Goal: Task Accomplishment & Management: Complete application form

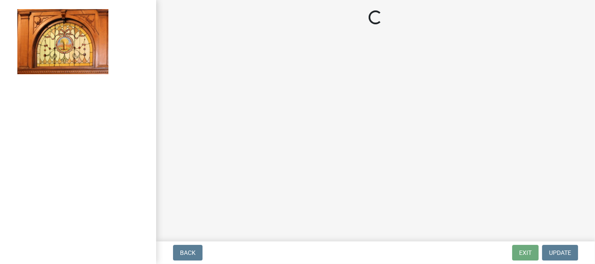
select select "62bb873c-c571-4454-ac8a-8c216551e2a3"
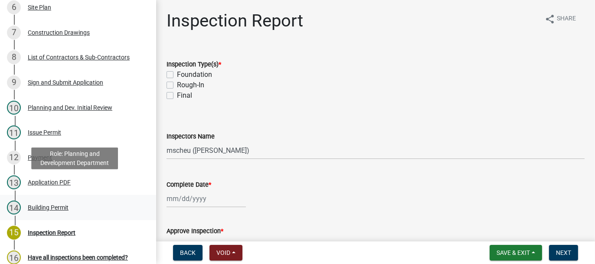
scroll to position [347, 0]
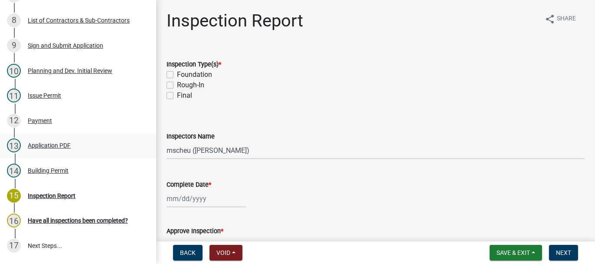
click at [33, 148] on div "Application PDF" at bounding box center [49, 145] width 43 height 6
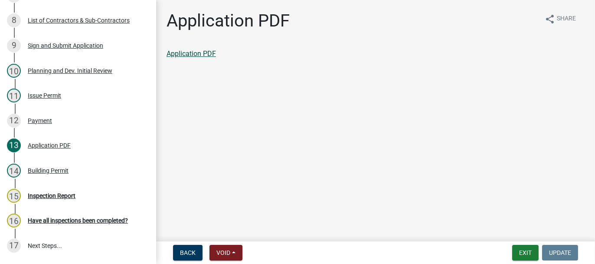
click at [180, 58] on link "Application PDF" at bounding box center [190, 53] width 49 height 8
click at [521, 252] on button "Exit" at bounding box center [525, 252] width 26 height 16
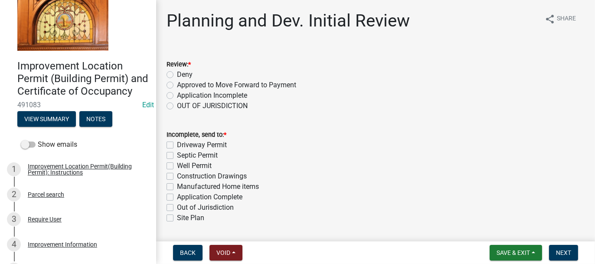
scroll to position [43, 0]
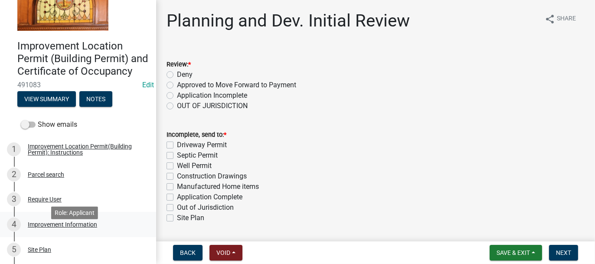
click at [36, 227] on div "Improvement Information" at bounding box center [62, 224] width 69 height 6
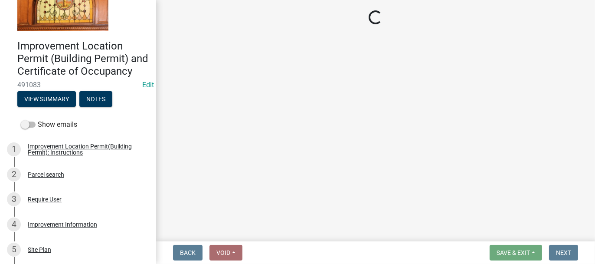
select select "69ac7e04-641d-4cc7-82fe-ed12440f8b33"
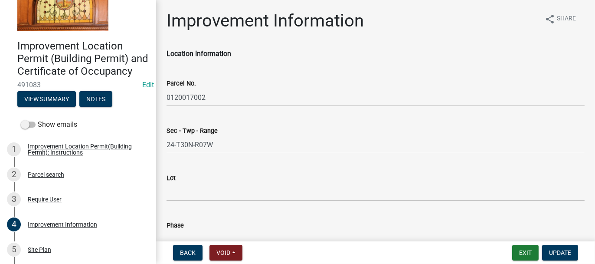
drag, startPoint x: 166, startPoint y: 96, endPoint x: 178, endPoint y: 94, distance: 12.3
click at [178, 94] on div "Parcel No. 0120017002" at bounding box center [375, 86] width 431 height 40
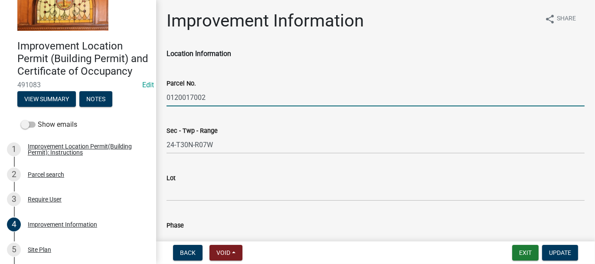
drag, startPoint x: 168, startPoint y: 96, endPoint x: 207, endPoint y: 96, distance: 39.4
click at [207, 96] on input "0120017002" at bounding box center [375, 97] width 418 height 18
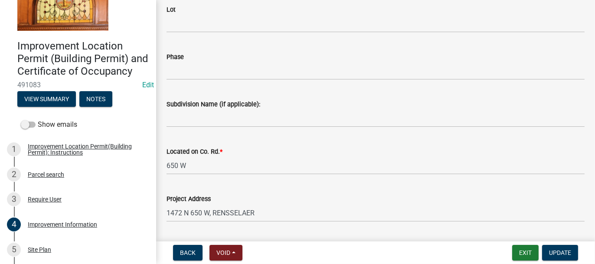
scroll to position [173, 0]
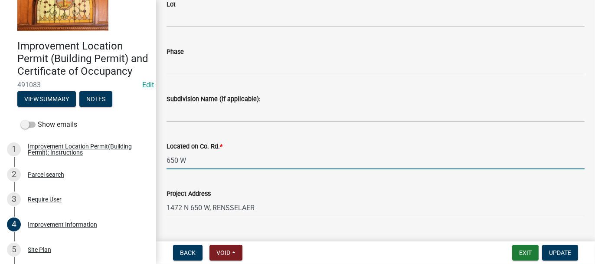
drag, startPoint x: 179, startPoint y: 159, endPoint x: 196, endPoint y: 120, distance: 42.7
click at [179, 156] on input "650 W" at bounding box center [375, 160] width 418 height 18
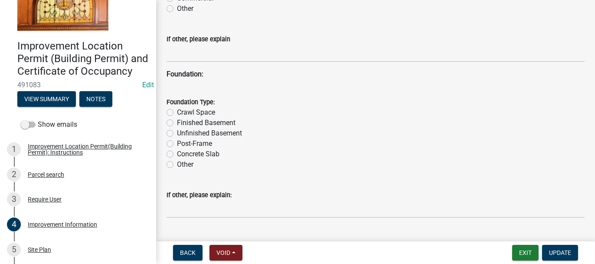
scroll to position [867, 0]
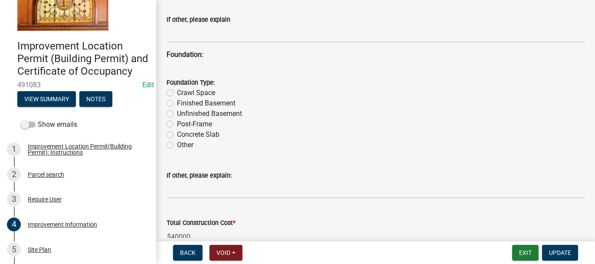
type input "650W. N. OF ST.RD. 14 W-SIDE"
click at [177, 122] on label "Post-Frame" at bounding box center [194, 124] width 35 height 10
click at [177, 122] on input "Post-Frame" at bounding box center [180, 122] width 6 height 6
radio input "true"
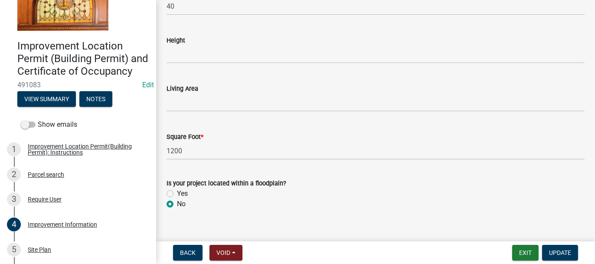
scroll to position [1385, 0]
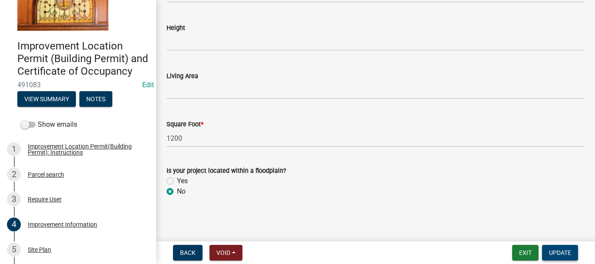
click at [562, 253] on span "Update" at bounding box center [560, 252] width 22 height 7
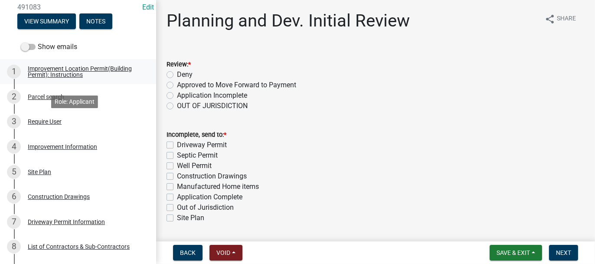
scroll to position [130, 0]
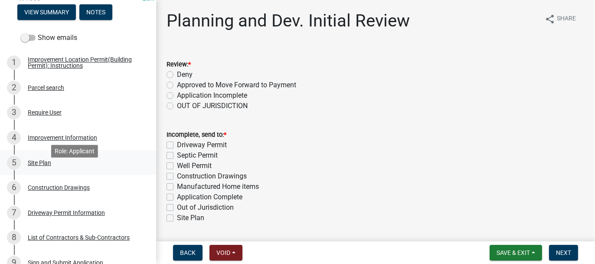
click at [45, 166] on div "Site Plan" at bounding box center [39, 162] width 23 height 6
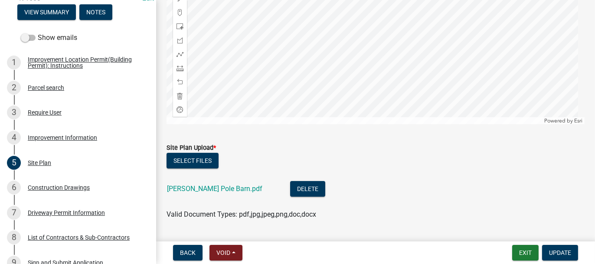
scroll to position [212, 0]
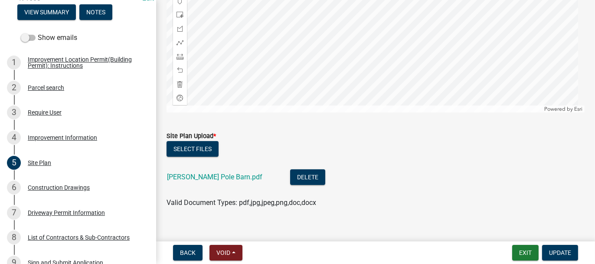
click at [193, 171] on div "[PERSON_NAME] Pole Barn.pdf" at bounding box center [221, 178] width 109 height 18
click at [191, 174] on link "[PERSON_NAME] Pole Barn.pdf" at bounding box center [214, 176] width 95 height 8
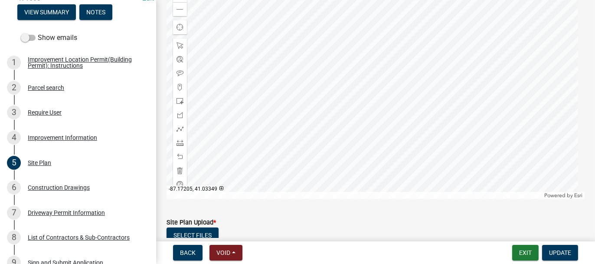
scroll to position [125, 0]
click at [213, 68] on div at bounding box center [375, 90] width 418 height 217
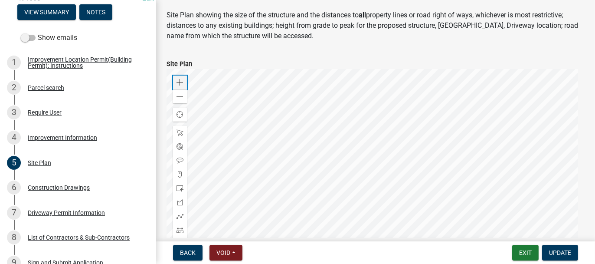
click at [176, 80] on span at bounding box center [179, 82] width 7 height 7
click at [227, 74] on div at bounding box center [375, 177] width 418 height 217
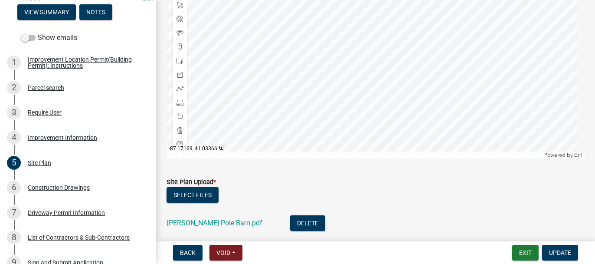
scroll to position [169, 0]
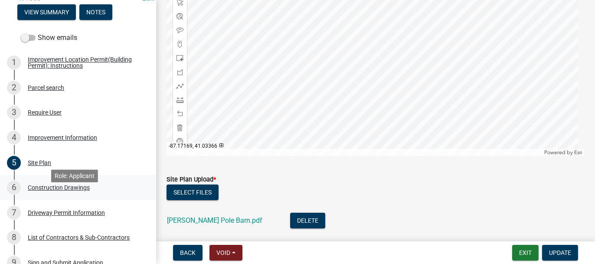
click at [56, 190] on div "Construction Drawings" at bounding box center [59, 187] width 62 height 6
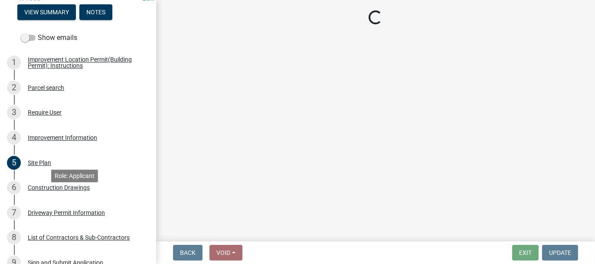
scroll to position [0, 0]
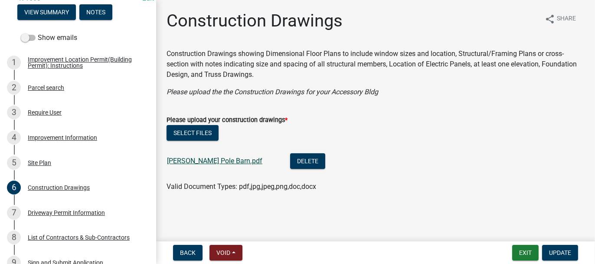
click at [196, 159] on link "[PERSON_NAME] Pole Barn.pdf" at bounding box center [214, 160] width 95 height 8
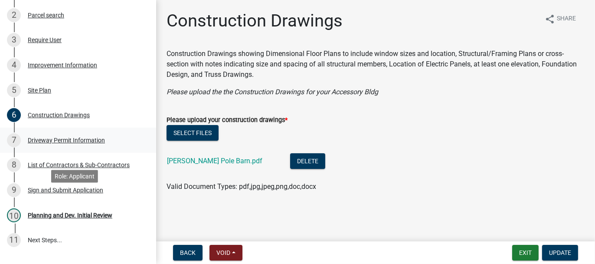
scroll to position [217, 0]
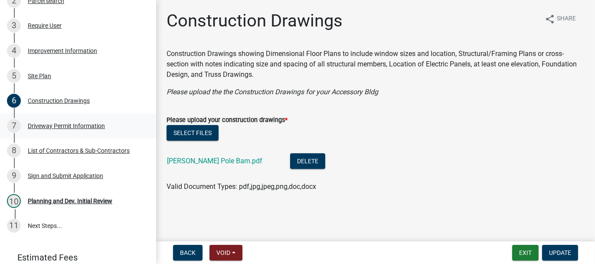
click at [52, 129] on div "Driveway Permit Information" at bounding box center [66, 126] width 77 height 6
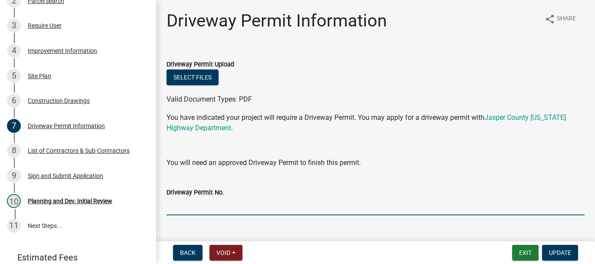
click at [176, 208] on input "Driveway Permit No." at bounding box center [375, 206] width 418 height 18
type input "e"
type input "EXISTING"
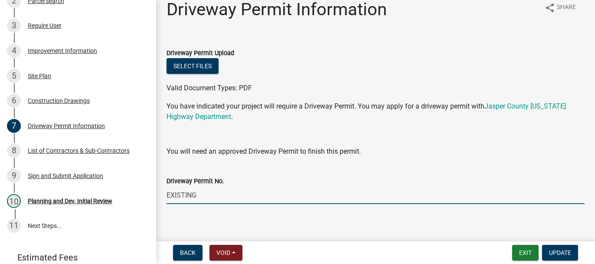
scroll to position [18, 0]
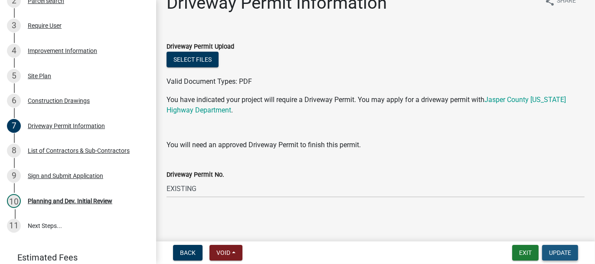
click at [556, 250] on span "Update" at bounding box center [560, 252] width 22 height 7
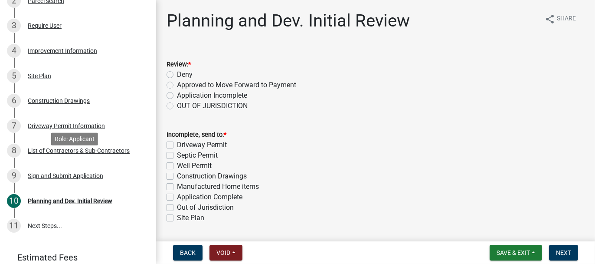
click at [37, 153] on div "List of Contractors & Sub-Contractors" at bounding box center [79, 150] width 102 height 6
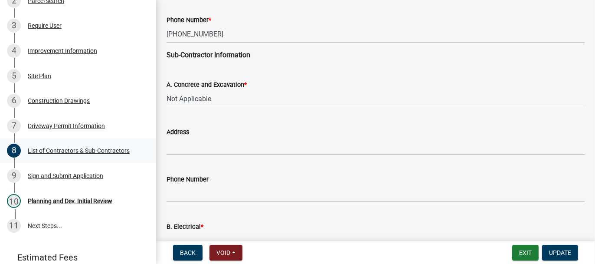
scroll to position [217, 0]
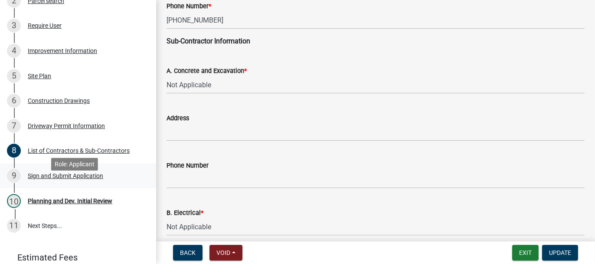
click at [69, 179] on div "Sign and Submit Application" at bounding box center [65, 175] width 75 height 6
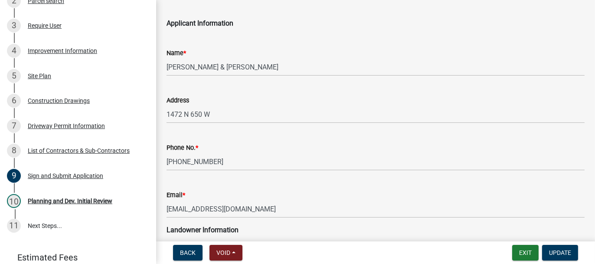
scroll to position [43, 0]
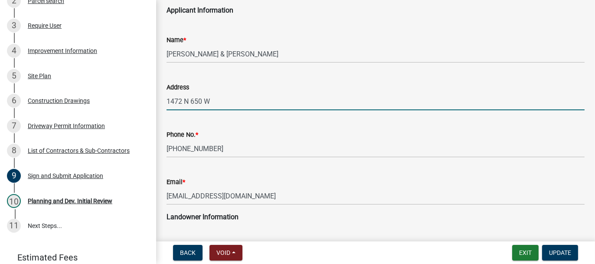
click at [213, 100] on input "1472 N 650 W" at bounding box center [375, 101] width 418 height 18
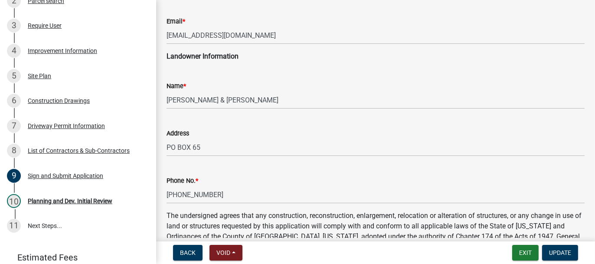
scroll to position [173, 0]
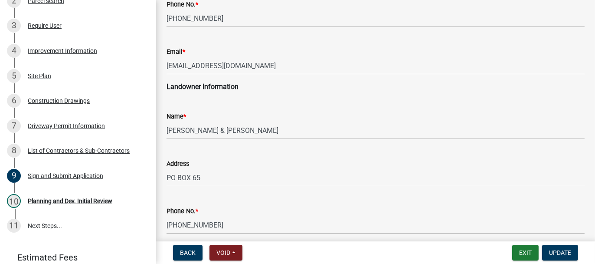
type input "1472 N 650 W, RENSSELAER"
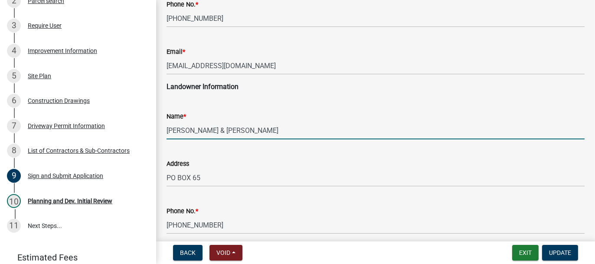
drag, startPoint x: 167, startPoint y: 130, endPoint x: 192, endPoint y: 130, distance: 25.1
click at [192, 130] on input "[PERSON_NAME] & [PERSON_NAME]" at bounding box center [375, 130] width 418 height 18
click at [232, 131] on input "[PERSON_NAME] & [PERSON_NAME]" at bounding box center [375, 130] width 418 height 18
paste input "[PERSON_NAME]"
type input "[PERSON_NAME] & [PERSON_NAME]"
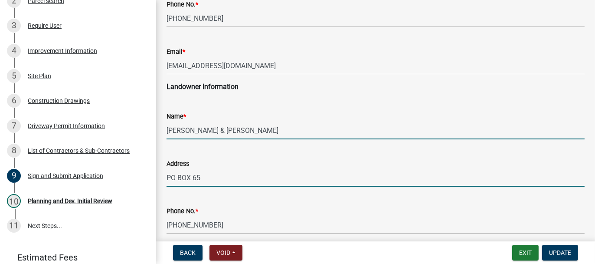
click at [204, 178] on input "PO BOX 65" at bounding box center [375, 178] width 418 height 18
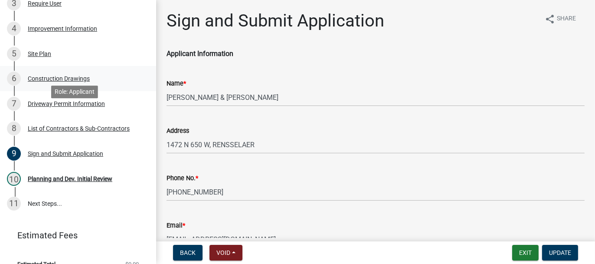
scroll to position [260, 0]
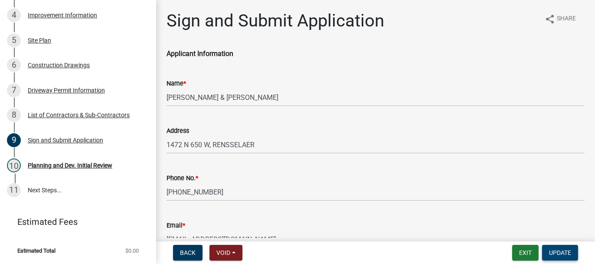
type input "PO BOX 65, RENSSELAER"
click at [557, 247] on button "Update" at bounding box center [560, 252] width 36 height 16
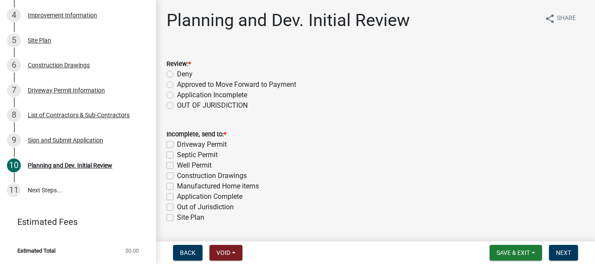
scroll to position [0, 0]
click at [177, 84] on label "Approved to Move Forward to Payment" at bounding box center [236, 85] width 119 height 10
click at [177, 84] on input "Approved to Move Forward to Payment" at bounding box center [180, 83] width 6 height 6
radio input "true"
click at [177, 195] on label "Application Complete" at bounding box center [209, 197] width 65 height 10
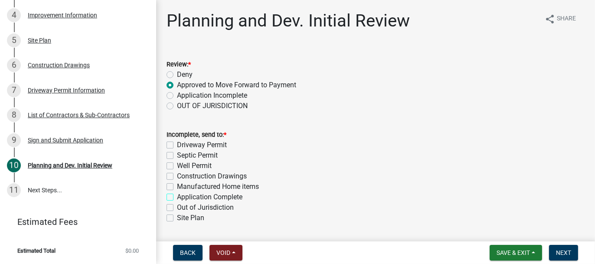
click at [177, 195] on input "Application Complete" at bounding box center [180, 195] width 6 height 6
checkbox input "true"
checkbox input "false"
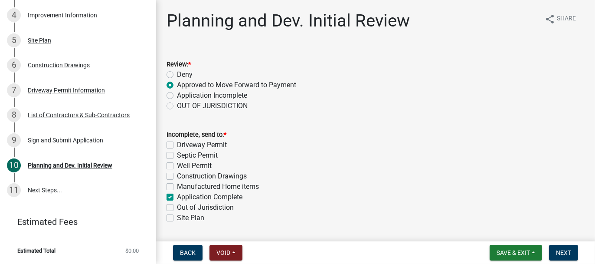
checkbox input "false"
checkbox input "true"
checkbox input "false"
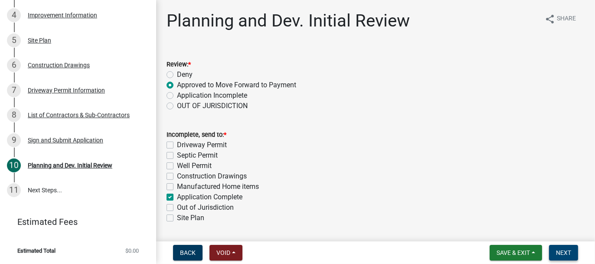
click at [560, 257] on button "Next" at bounding box center [563, 252] width 29 height 16
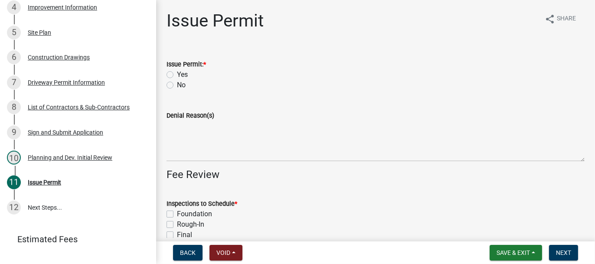
scroll to position [285, 0]
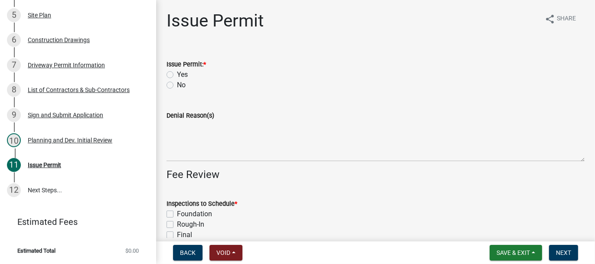
click at [177, 72] on label "Yes" at bounding box center [182, 74] width 11 height 10
click at [177, 72] on input "Yes" at bounding box center [180, 72] width 6 height 6
radio input "true"
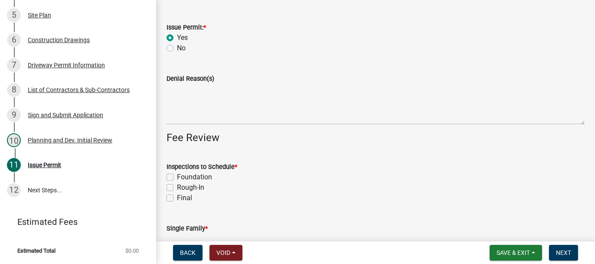
scroll to position [87, 0]
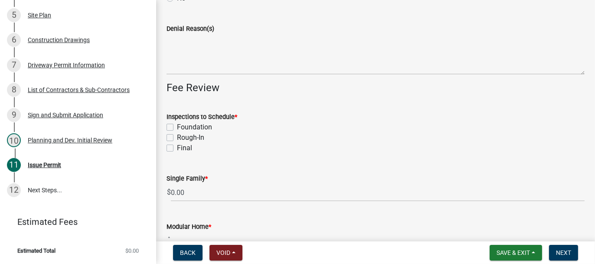
click at [177, 125] on label "Foundation" at bounding box center [194, 127] width 35 height 10
click at [177, 125] on input "Foundation" at bounding box center [180, 125] width 6 height 6
checkbox input "true"
checkbox input "false"
click at [177, 148] on label "Final" at bounding box center [184, 148] width 15 height 10
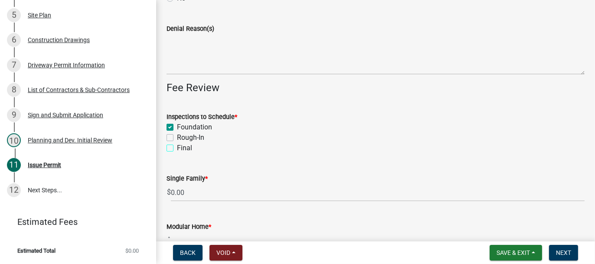
click at [177, 148] on input "Final" at bounding box center [180, 146] width 6 height 6
checkbox input "true"
checkbox input "false"
checkbox input "true"
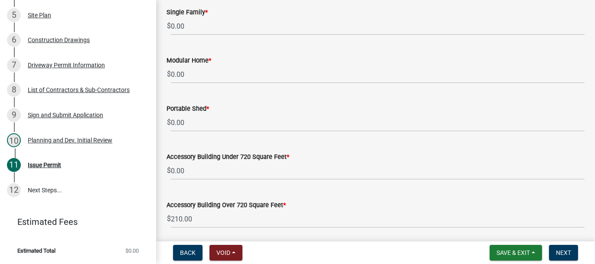
scroll to position [260, 0]
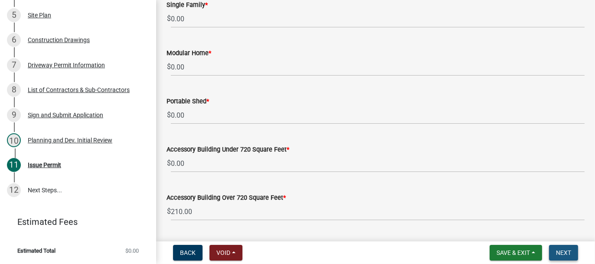
click at [559, 251] on span "Next" at bounding box center [563, 252] width 15 height 7
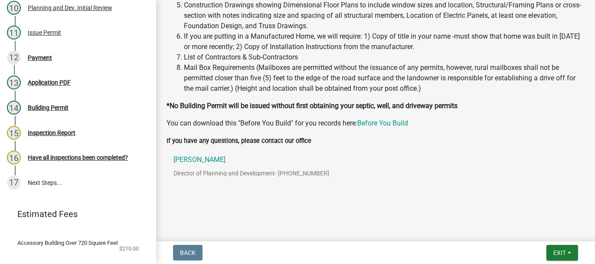
scroll to position [299, 0]
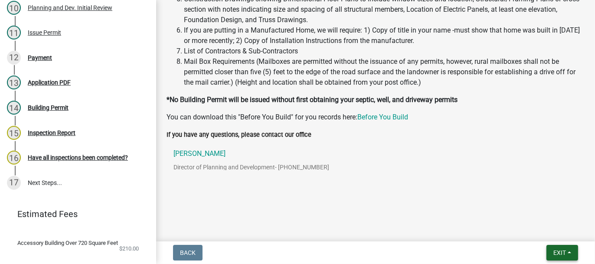
click at [555, 254] on span "Exit" at bounding box center [559, 252] width 13 height 7
click at [542, 233] on button "Save & Exit" at bounding box center [542, 229] width 69 height 21
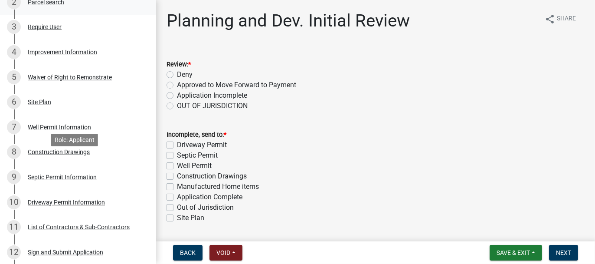
scroll to position [217, 0]
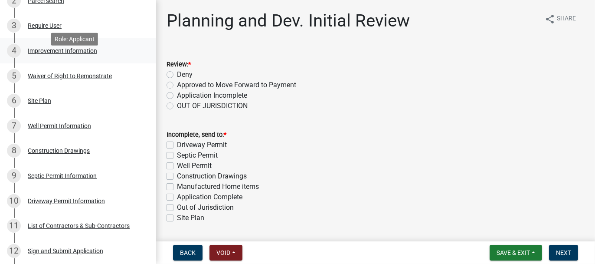
click at [43, 54] on div "Improvement Information" at bounding box center [62, 51] width 69 height 6
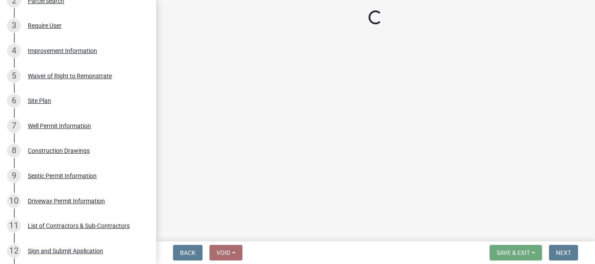
select select "8223da26-0ac6-488f-81e7-4bb0725dcd0b"
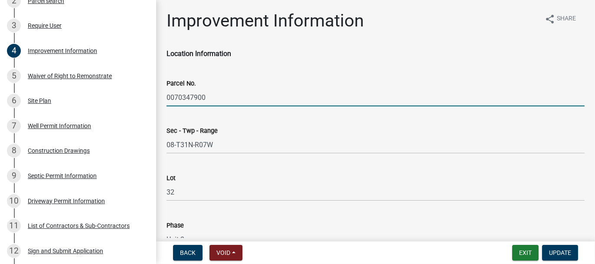
drag, startPoint x: 166, startPoint y: 96, endPoint x: 209, endPoint y: 94, distance: 43.0
click at [209, 94] on input "0070347900" at bounding box center [375, 97] width 418 height 18
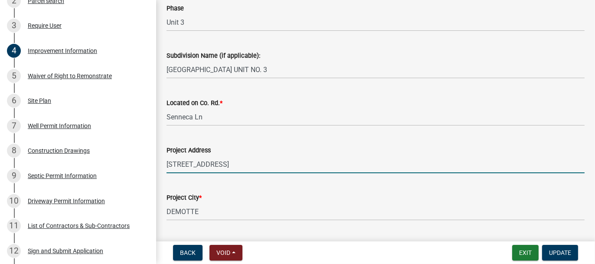
click at [233, 160] on input "9564 SENNECA LN" at bounding box center [375, 164] width 418 height 18
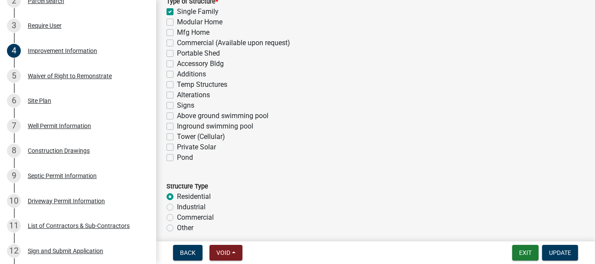
scroll to position [607, 0]
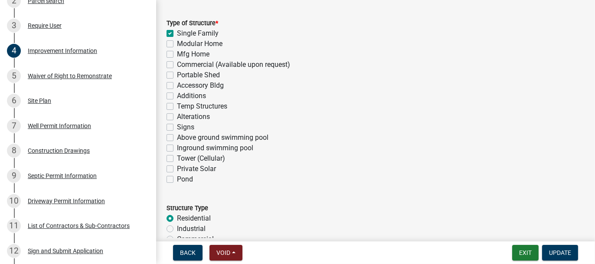
type input "9564 SENNECA LN, DEMOTTE"
click at [177, 97] on label "Additions" at bounding box center [191, 96] width 29 height 10
click at [177, 96] on input "Additions" at bounding box center [180, 94] width 6 height 6
checkbox input "true"
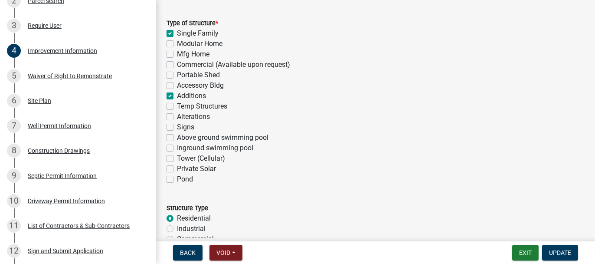
checkbox input "false"
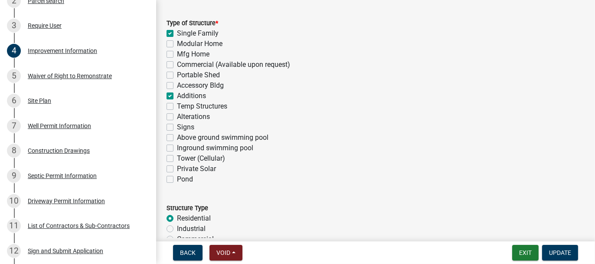
checkbox input "true"
checkbox input "false"
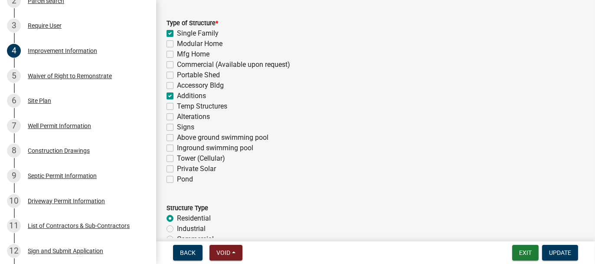
checkbox input "false"
click at [177, 33] on label "Single Family" at bounding box center [198, 33] width 42 height 10
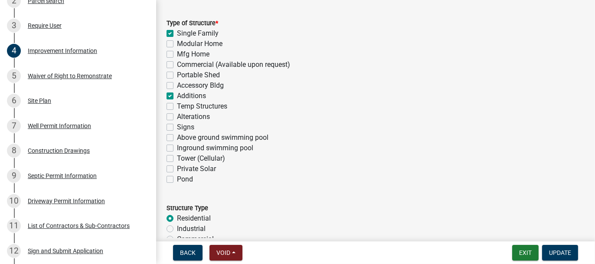
click at [177, 33] on input "Single Family" at bounding box center [180, 31] width 6 height 6
checkbox input "false"
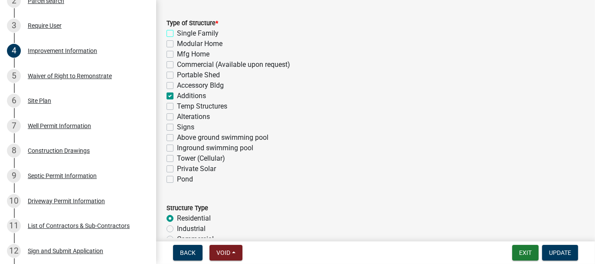
checkbox input "false"
checkbox input "true"
checkbox input "false"
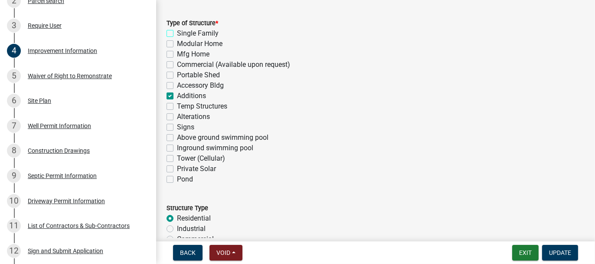
checkbox input "false"
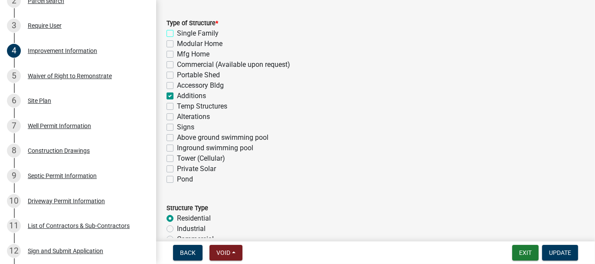
checkbox input "false"
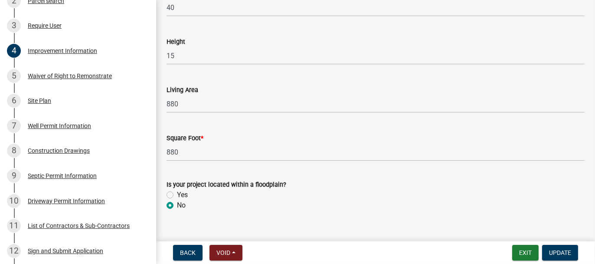
scroll to position [1385, 0]
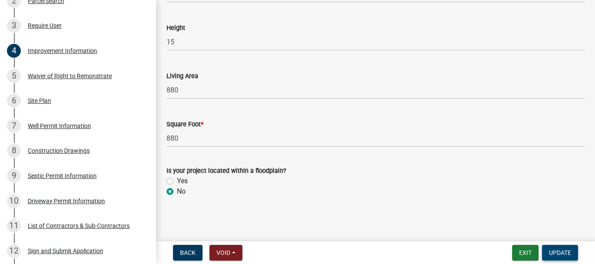
click at [563, 253] on span "Update" at bounding box center [560, 252] width 22 height 7
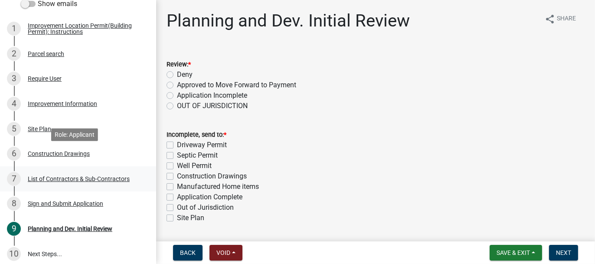
scroll to position [173, 0]
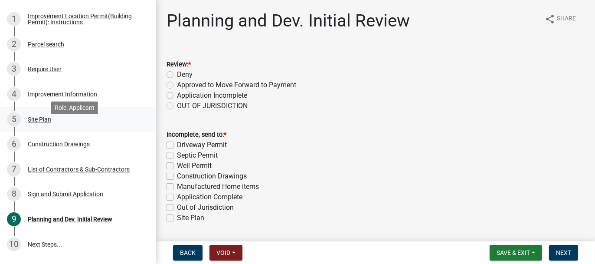
click at [37, 122] on div "Site Plan" at bounding box center [39, 119] width 23 height 6
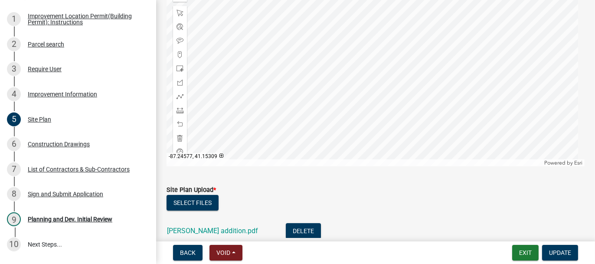
scroll to position [160, 0]
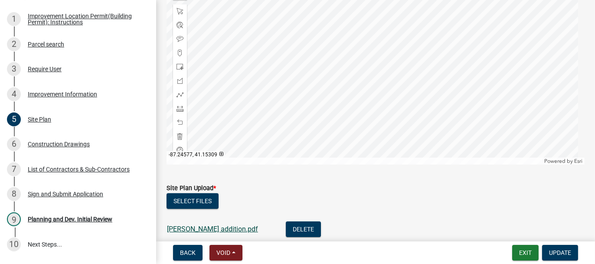
click at [189, 227] on link "Coslet addition.pdf" at bounding box center [212, 229] width 91 height 8
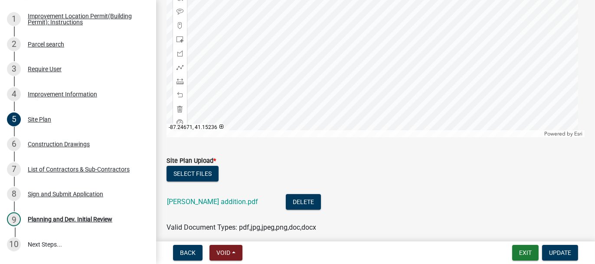
scroll to position [223, 0]
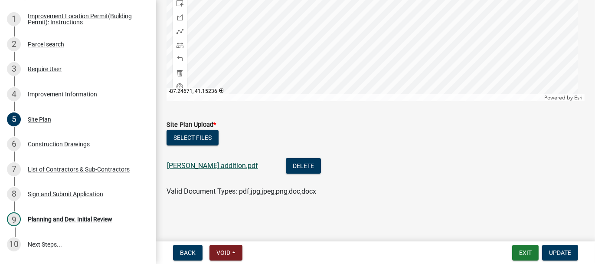
click at [183, 168] on link "Coslet addition.pdf" at bounding box center [212, 165] width 91 height 8
click at [67, 97] on div "Improvement Information" at bounding box center [62, 94] width 69 height 6
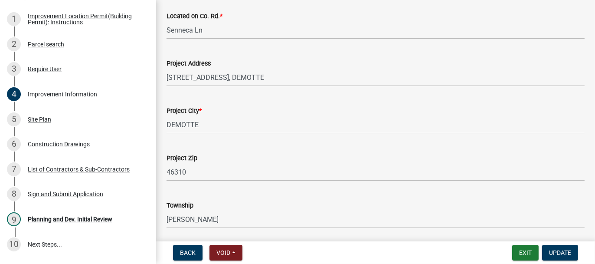
scroll to position [433, 0]
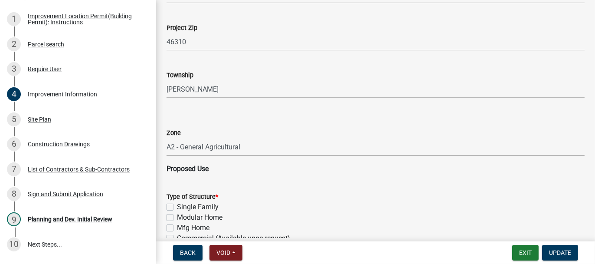
click at [191, 147] on select "Select Item... CO - Conservation PR - Parks & Recreation A1 - Conservation Agri…" at bounding box center [375, 147] width 418 height 18
click at [166, 138] on select "Select Item... CO - Conservation PR - Parks & Recreation A1 - Conservation Agri…" at bounding box center [375, 147] width 418 height 18
select select "8bbf6709-b682-4859-bc26-bad637e1a2ad"
click at [563, 251] on span "Update" at bounding box center [560, 252] width 22 height 7
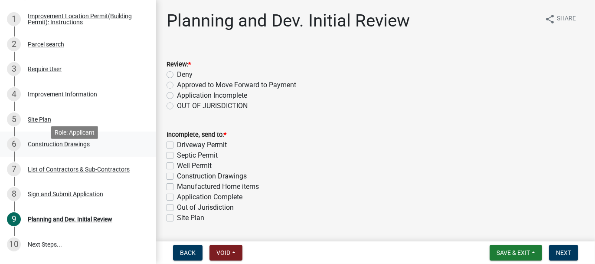
click at [57, 147] on div "Construction Drawings" at bounding box center [59, 144] width 62 height 6
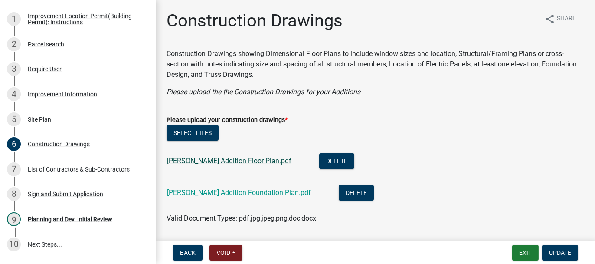
click at [221, 163] on link "Coslet Addition Floor Plan.pdf" at bounding box center [229, 160] width 124 height 8
click at [195, 192] on link "Coslet Addition Foundation Plan.pdf" at bounding box center [239, 192] width 144 height 8
click at [235, 163] on link "Coslet Addition Floor Plan.pdf" at bounding box center [229, 160] width 124 height 8
click at [41, 172] on div "List of Contractors & Sub-Contractors" at bounding box center [79, 169] width 102 height 6
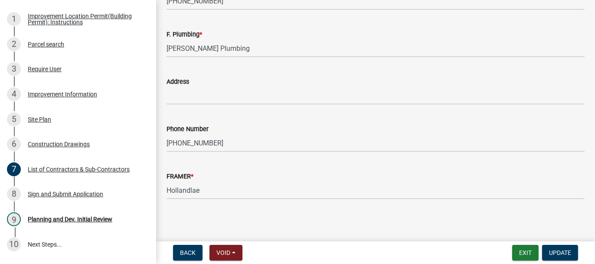
scroll to position [963, 0]
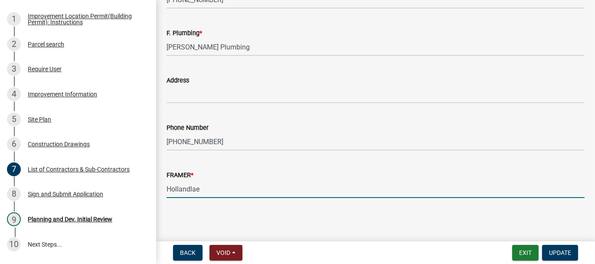
click at [200, 188] on input "Hollandlae" at bounding box center [375, 189] width 418 height 18
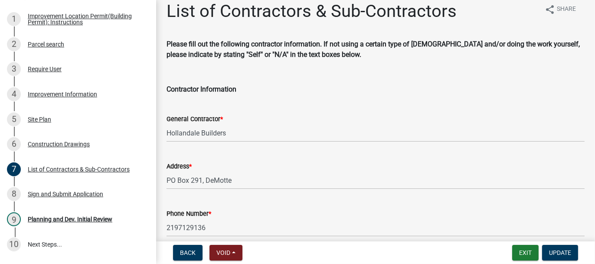
scroll to position [0, 0]
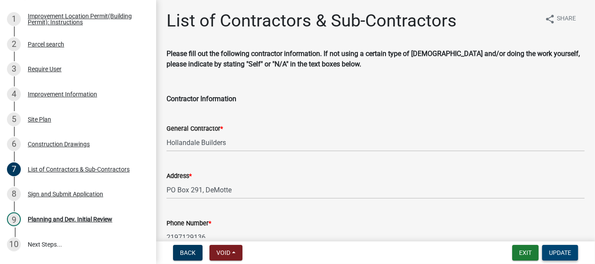
type input "Hollandale"
click at [555, 251] on span "Update" at bounding box center [560, 252] width 22 height 7
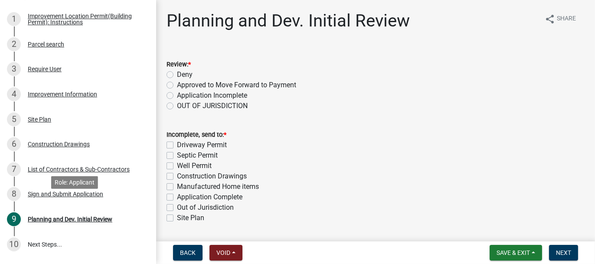
click at [64, 197] on div "Sign and Submit Application" at bounding box center [65, 194] width 75 height 6
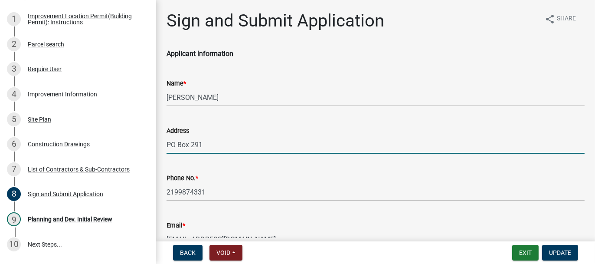
click at [215, 146] on input "PO Box 291" at bounding box center [375, 145] width 418 height 18
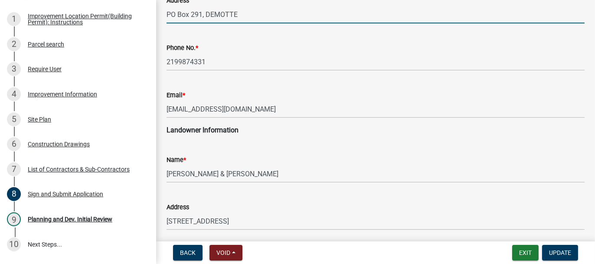
scroll to position [173, 0]
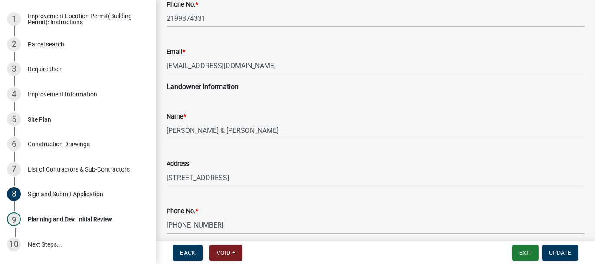
type input "PO Box 291, DEMOTTE"
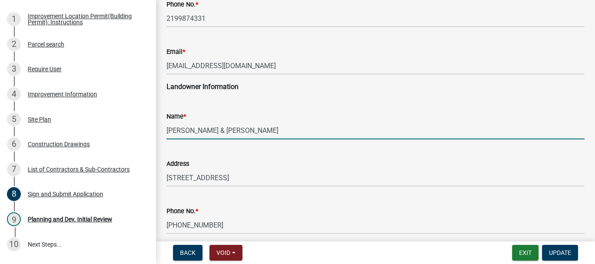
drag, startPoint x: 168, startPoint y: 128, endPoint x: 192, endPoint y: 132, distance: 25.0
click at [192, 132] on input "COSLET, CURT & TINA" at bounding box center [375, 130] width 418 height 18
click at [212, 130] on input "CURT & TINA" at bounding box center [375, 130] width 418 height 18
paste input "COSLET,"
type input "CURT & TINA COSLET"
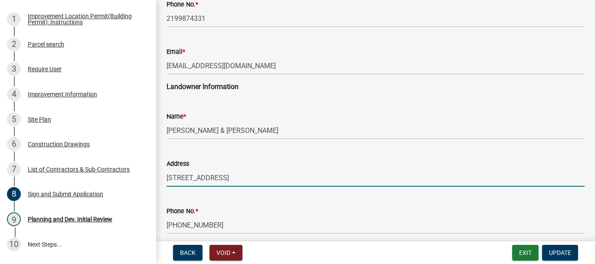
click at [228, 178] on input "9564 SENNECA LN" at bounding box center [375, 178] width 418 height 18
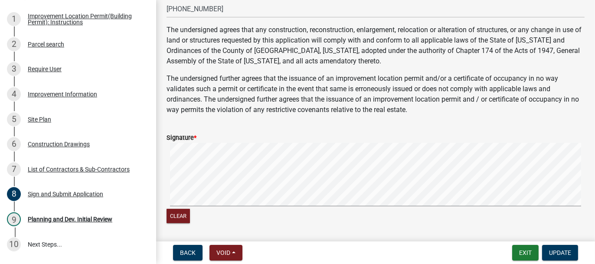
scroll to position [390, 0]
type input "9564 SENNECA LN, DEMOTTE"
click at [565, 250] on span "Update" at bounding box center [560, 252] width 22 height 7
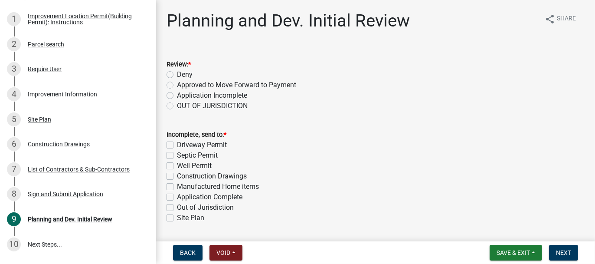
click at [177, 86] on label "Approved to Move Forward to Payment" at bounding box center [236, 85] width 119 height 10
click at [177, 85] on input "Approved to Move Forward to Payment" at bounding box center [180, 83] width 6 height 6
radio input "true"
click at [177, 195] on label "Application Complete" at bounding box center [209, 197] width 65 height 10
click at [177, 195] on input "Application Complete" at bounding box center [180, 195] width 6 height 6
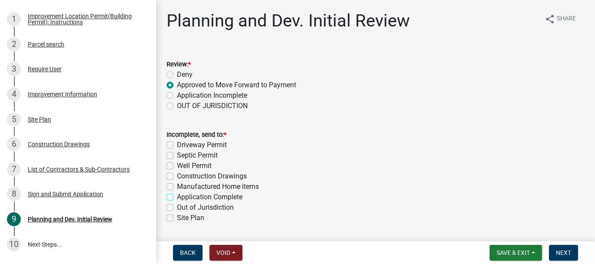
checkbox input "true"
checkbox input "false"
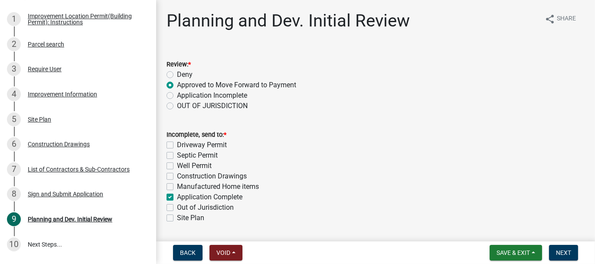
checkbox input "false"
checkbox input "true"
checkbox input "false"
click at [564, 252] on span "Next" at bounding box center [563, 252] width 15 height 7
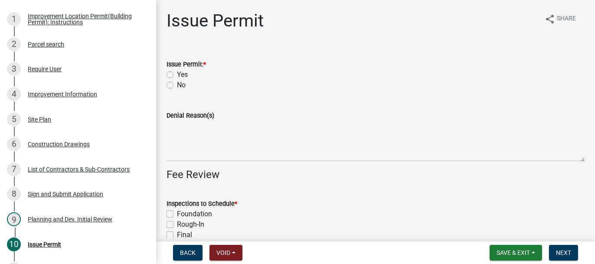
click at [177, 73] on label "Yes" at bounding box center [182, 74] width 11 height 10
click at [177, 73] on input "Yes" at bounding box center [180, 72] width 6 height 6
radio input "true"
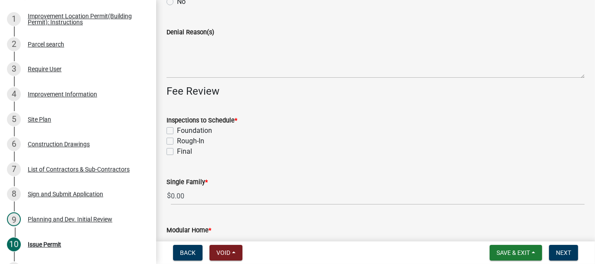
scroll to position [87, 0]
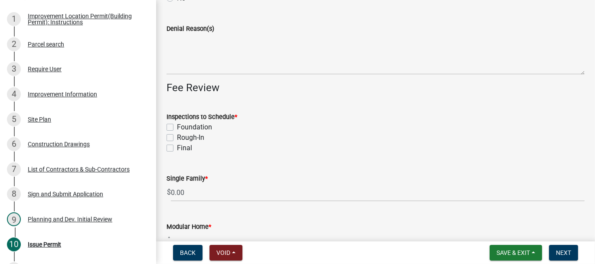
click at [177, 125] on label "Foundation" at bounding box center [194, 127] width 35 height 10
click at [177, 125] on input "Foundation" at bounding box center [180, 125] width 6 height 6
checkbox input "true"
checkbox input "false"
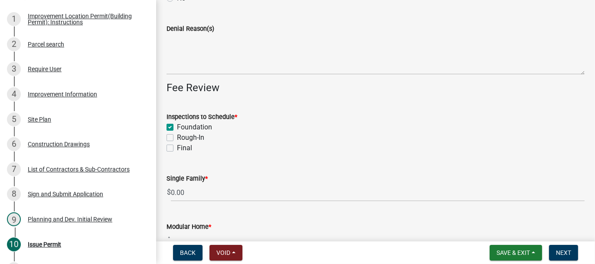
click at [177, 138] on label "Rough-In" at bounding box center [190, 137] width 27 height 10
click at [177, 138] on input "Rough-In" at bounding box center [180, 135] width 6 height 6
checkbox input "true"
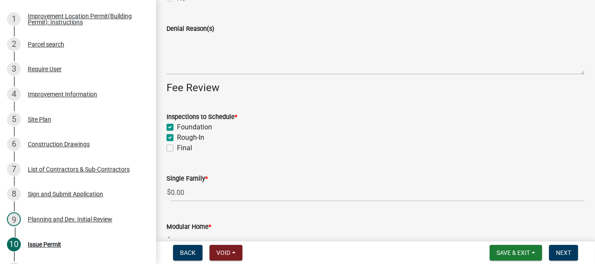
click at [177, 147] on label "Final" at bounding box center [184, 148] width 15 height 10
click at [177, 147] on input "Final" at bounding box center [180, 146] width 6 height 6
checkbox input "true"
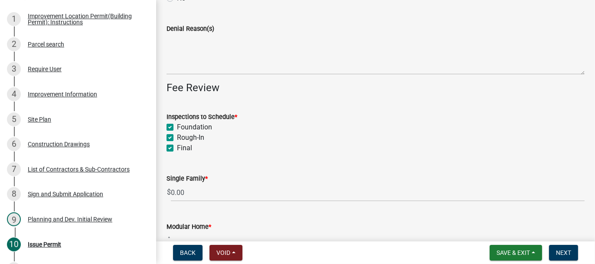
checkbox input "true"
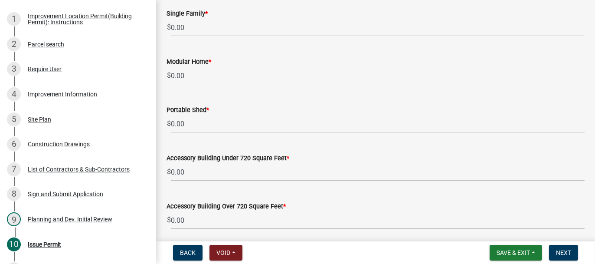
scroll to position [303, 0]
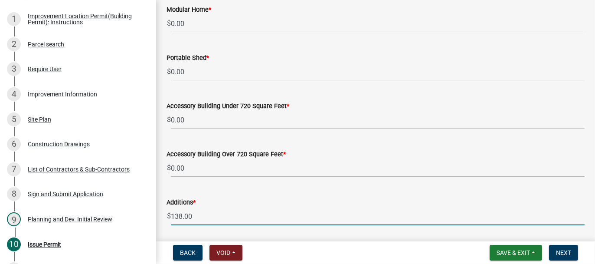
drag, startPoint x: 171, startPoint y: 213, endPoint x: 196, endPoint y: 189, distance: 34.9
click at [172, 212] on input "138.00" at bounding box center [377, 216] width 413 height 18
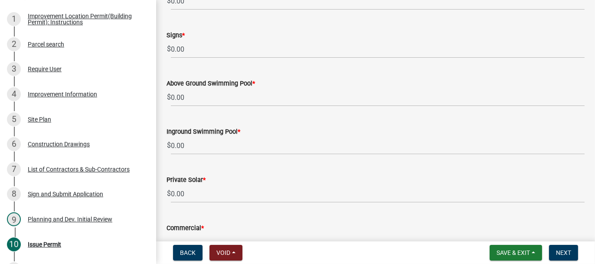
scroll to position [693, 0]
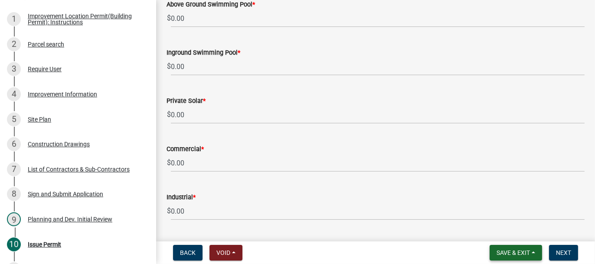
type input "200.00"
click at [520, 254] on span "Save & Exit" at bounding box center [512, 252] width 33 height 7
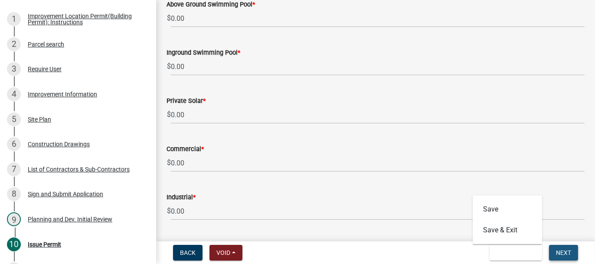
click at [571, 250] on button "Next" at bounding box center [563, 252] width 29 height 16
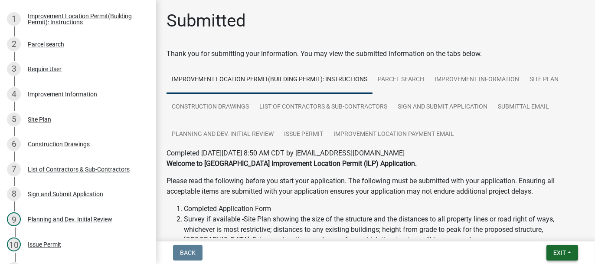
click at [559, 251] on span "Exit" at bounding box center [559, 252] width 13 height 7
click at [547, 228] on button "Save & Exit" at bounding box center [542, 229] width 69 height 21
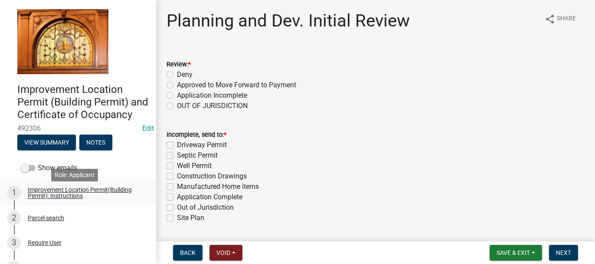
scroll to position [130, 0]
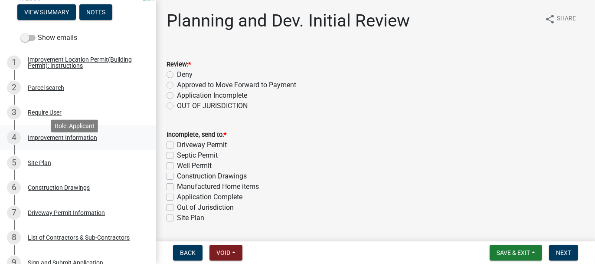
click at [39, 140] on div "Improvement Information" at bounding box center [62, 137] width 69 height 6
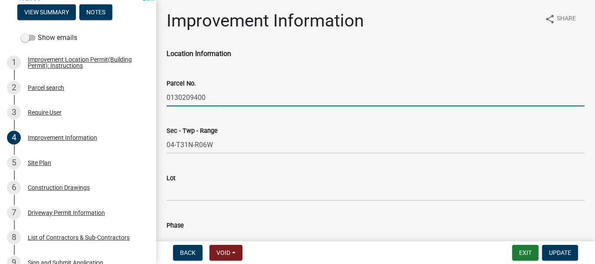
drag, startPoint x: 167, startPoint y: 96, endPoint x: 205, endPoint y: 94, distance: 37.8
click at [205, 94] on input "0130209400" at bounding box center [375, 97] width 418 height 18
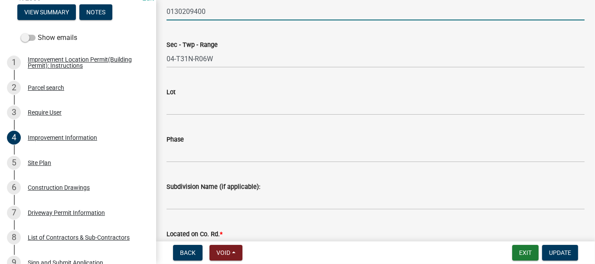
scroll to position [87, 0]
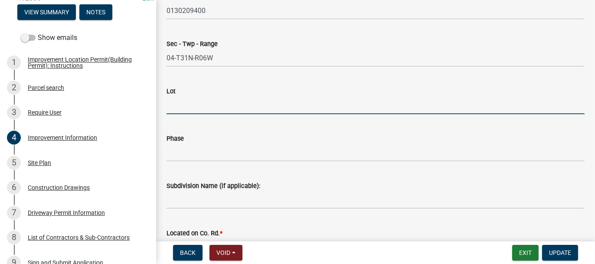
click at [177, 104] on input "Lot" at bounding box center [375, 105] width 418 height 18
type input "72"
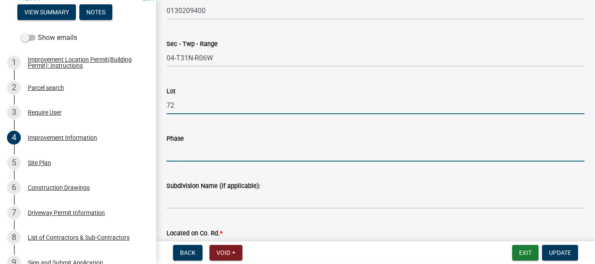
drag, startPoint x: 182, startPoint y: 151, endPoint x: 189, endPoint y: 156, distance: 8.5
click at [182, 151] on input "Phase" at bounding box center [375, 152] width 418 height 18
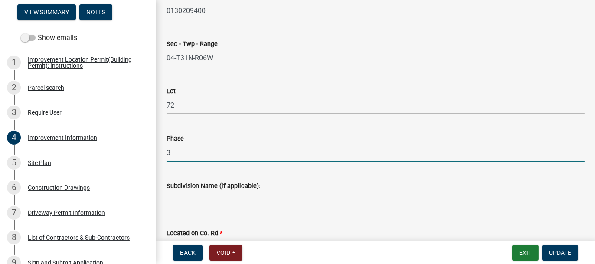
type input "3"
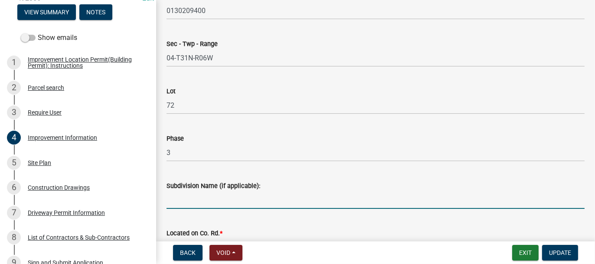
click at [184, 201] on input "Subdivision Name (if applicable):" at bounding box center [375, 200] width 418 height 18
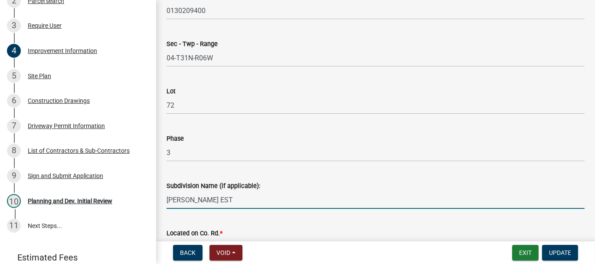
scroll to position [173, 0]
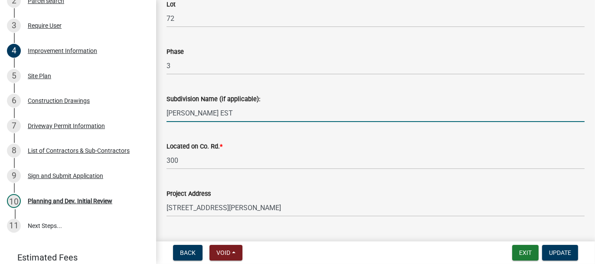
type input "BEVERLY WOODS EST"
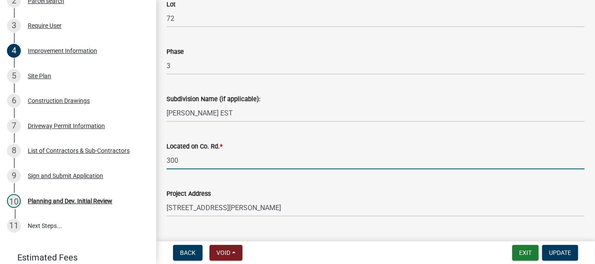
click at [179, 160] on input "300" at bounding box center [375, 160] width 418 height 18
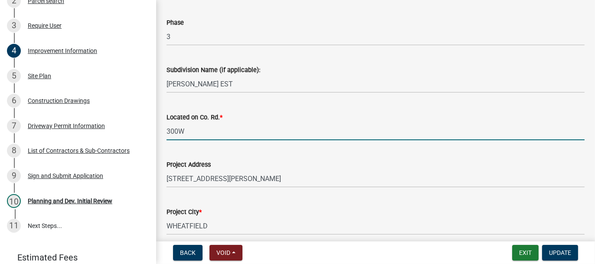
scroll to position [217, 0]
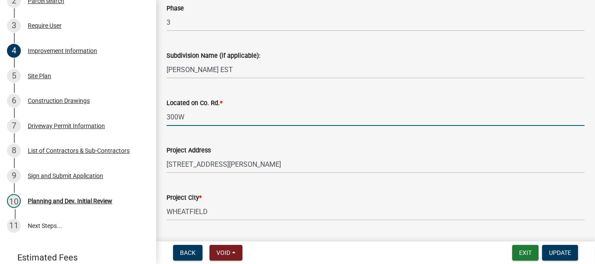
type input "300W"
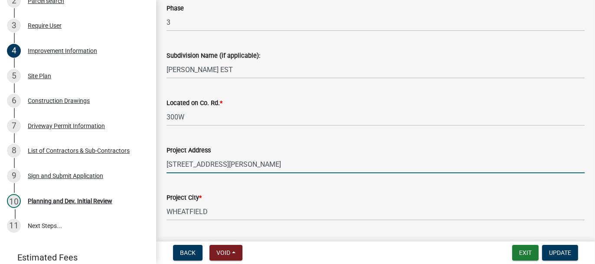
click at [229, 164] on input "3240 RACHEL LN" at bounding box center [375, 164] width 418 height 18
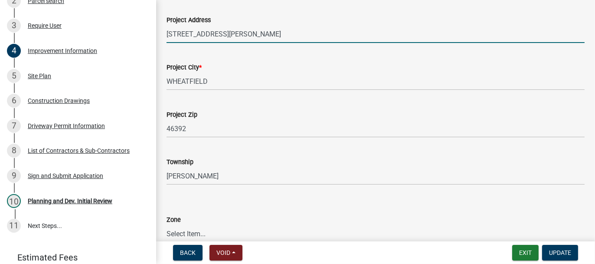
scroll to position [390, 0]
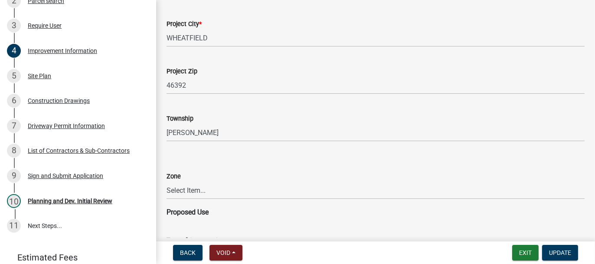
type input "3240 RACHEL LN, WHEATFIELD"
click at [186, 186] on select "Select Item... CO - Conservation PR - Parks & Recreation A1 - Conservation Agri…" at bounding box center [375, 190] width 418 height 18
click at [166, 181] on select "Select Item... CO - Conservation PR - Parks & Recreation A1 - Conservation Agri…" at bounding box center [375, 190] width 418 height 18
select select "8223da26-0ac6-488f-81e7-4bb0725dcd0b"
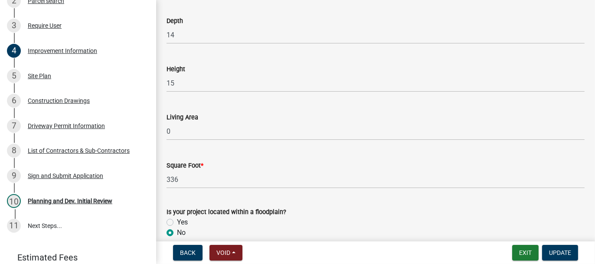
scroll to position [1385, 0]
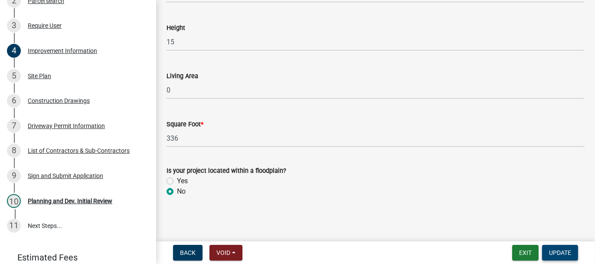
click at [564, 249] on span "Update" at bounding box center [560, 252] width 22 height 7
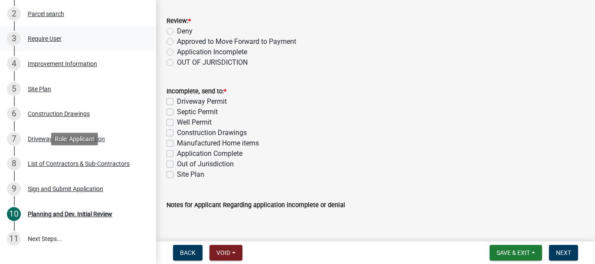
scroll to position [217, 0]
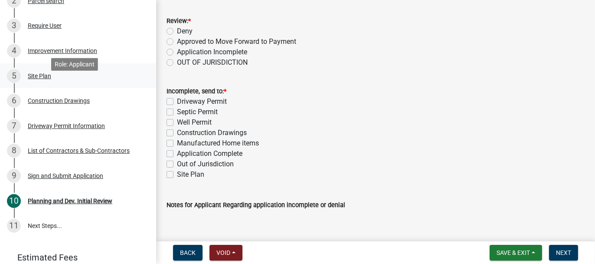
click at [33, 79] on div "Site Plan" at bounding box center [39, 76] width 23 height 6
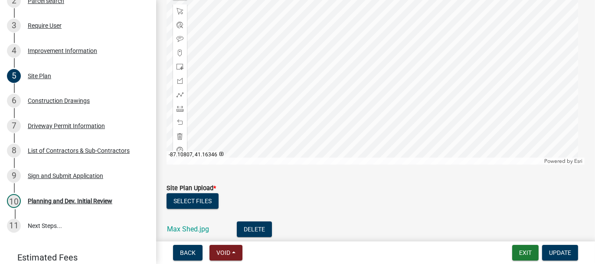
scroll to position [223, 0]
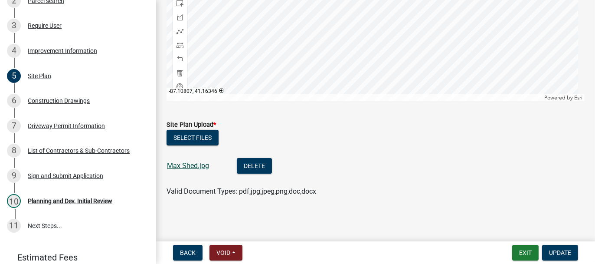
click at [186, 166] on link "Max Shed.jpg" at bounding box center [188, 165] width 42 height 8
click at [29, 104] on div "Construction Drawings" at bounding box center [59, 101] width 62 height 6
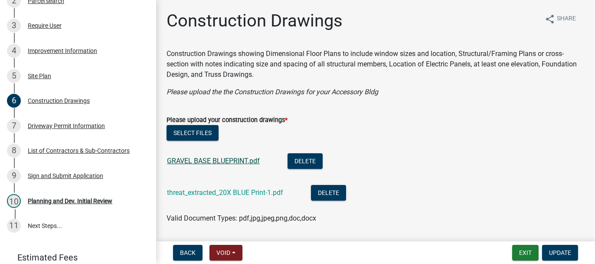
click at [192, 159] on link "GRAVEL BASE BLUEPRINT.pdf" at bounding box center [213, 160] width 93 height 8
click at [203, 190] on link "threat_extracted_20X BLUE Print-1.pdf" at bounding box center [225, 192] width 116 height 8
click at [65, 129] on div "Driveway Permit Information" at bounding box center [66, 126] width 77 height 6
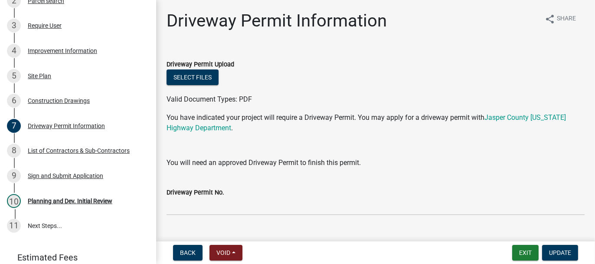
click at [208, 197] on div "Driveway Permit No." at bounding box center [375, 192] width 418 height 10
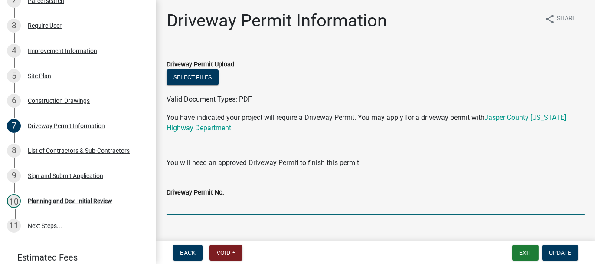
click at [210, 203] on input "Driveway Permit No." at bounding box center [375, 206] width 418 height 18
type input "NA"
click at [552, 254] on span "Update" at bounding box center [560, 252] width 22 height 7
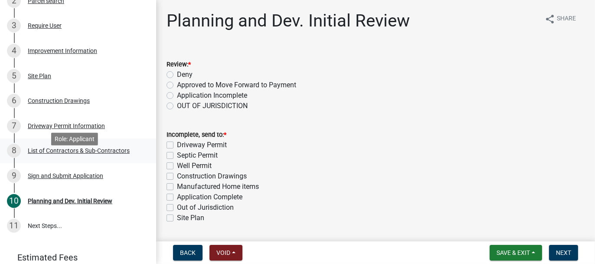
click at [43, 153] on div "List of Contractors & Sub-Contractors" at bounding box center [79, 150] width 102 height 6
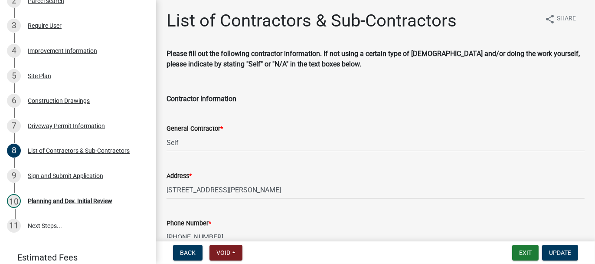
scroll to position [43, 0]
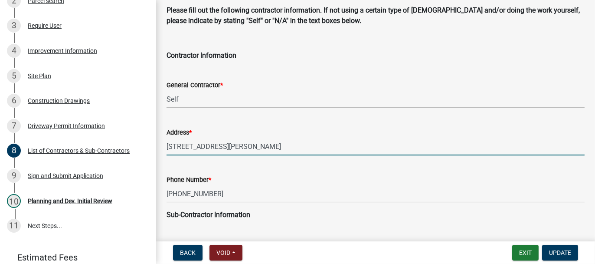
click at [216, 144] on input "3240 Rachel Ln" at bounding box center [375, 146] width 418 height 18
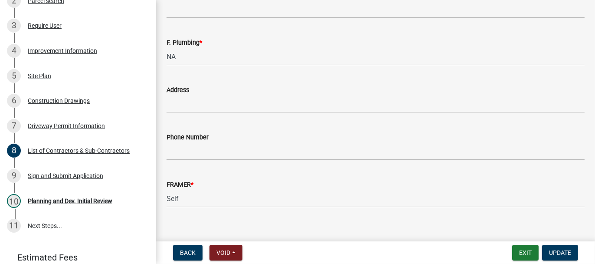
scroll to position [963, 0]
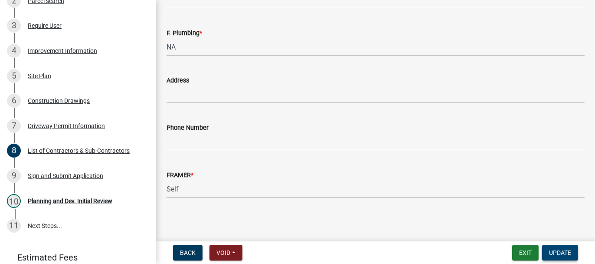
type input "3240 Rachel Ln, Wheatfield"
click at [567, 250] on span "Update" at bounding box center [560, 252] width 22 height 7
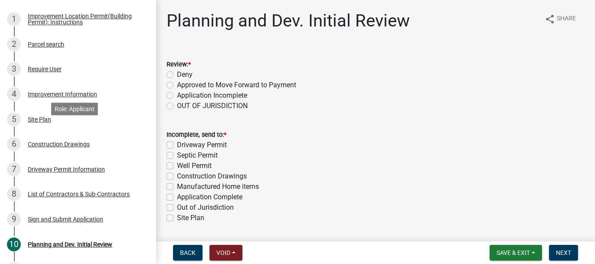
scroll to position [217, 0]
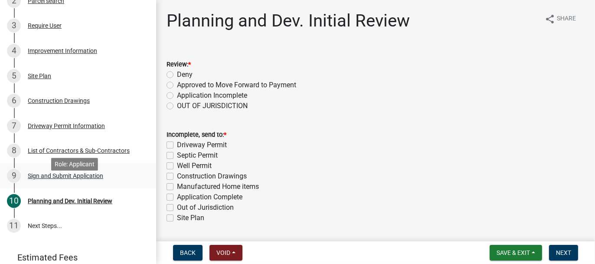
click at [38, 179] on div "Sign and Submit Application" at bounding box center [65, 175] width 75 height 6
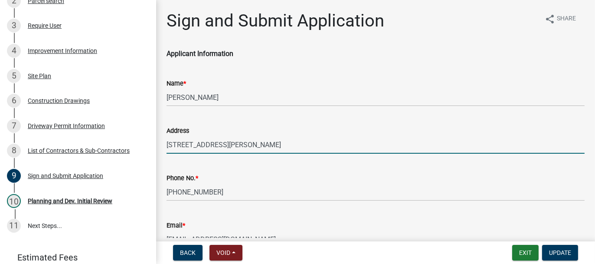
click at [224, 146] on input "3240 Rachel Ln" at bounding box center [375, 145] width 418 height 18
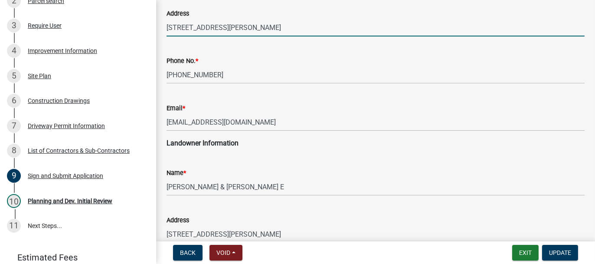
scroll to position [130, 0]
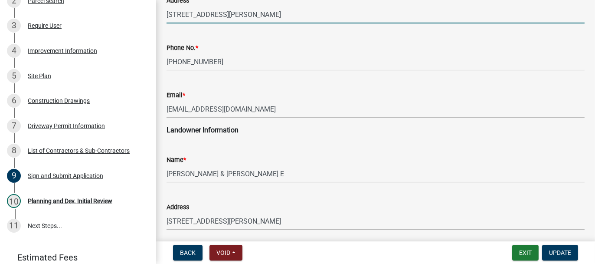
type input "3240 Rachel Ln, Wheatfield"
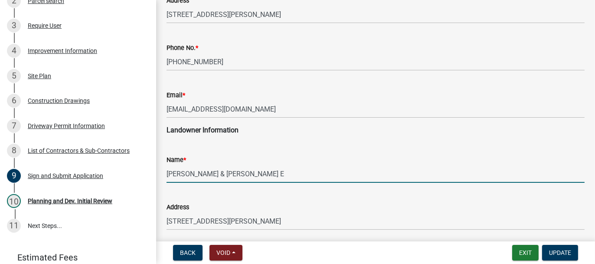
drag, startPoint x: 167, startPoint y: 172, endPoint x: 202, endPoint y: 171, distance: 34.2
click at [202, 171] on input "MAXIMOFF, SCOTT E & ETHELREDA E" at bounding box center [375, 174] width 418 height 18
click at [253, 175] on input "SCOTT E & ETHELREDA E" at bounding box center [375, 174] width 418 height 18
paste input "MAXIMOFF,"
type input "SCOTT E & ETHELREDA E MAXIMOFF"
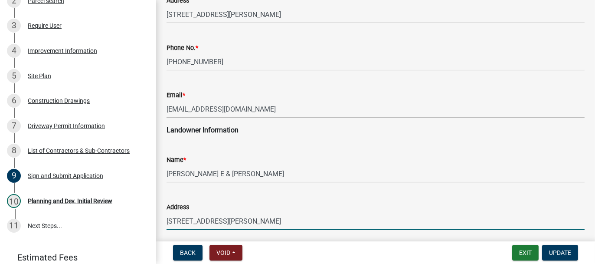
click at [225, 220] on input "3240 RACHEL LN" at bounding box center [375, 221] width 418 height 18
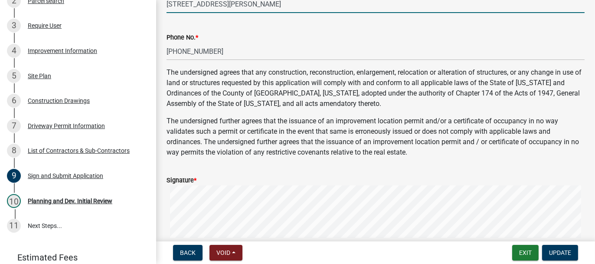
scroll to position [390, 0]
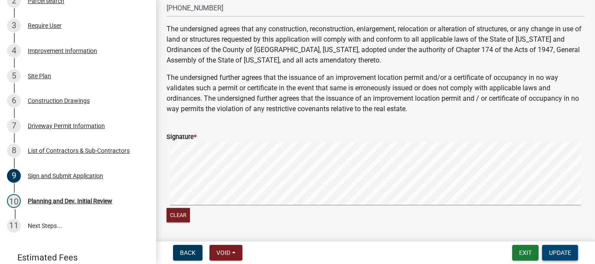
type input "3240 RACHEL LN, WHEATFIELD"
click at [560, 252] on span "Update" at bounding box center [560, 252] width 22 height 7
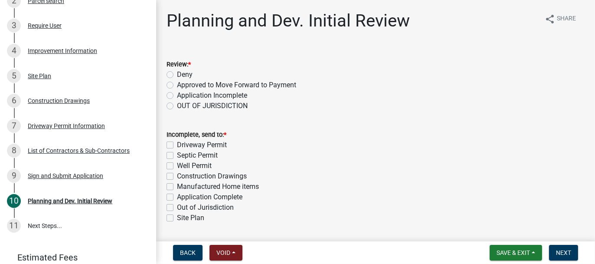
click at [177, 84] on label "Approved to Move Forward to Payment" at bounding box center [236, 85] width 119 height 10
click at [177, 84] on input "Approved to Move Forward to Payment" at bounding box center [180, 83] width 6 height 6
radio input "true"
click at [177, 198] on label "Application Complete" at bounding box center [209, 197] width 65 height 10
click at [177, 197] on input "Application Complete" at bounding box center [180, 195] width 6 height 6
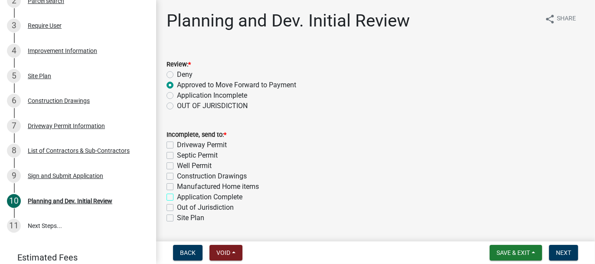
checkbox input "true"
checkbox input "false"
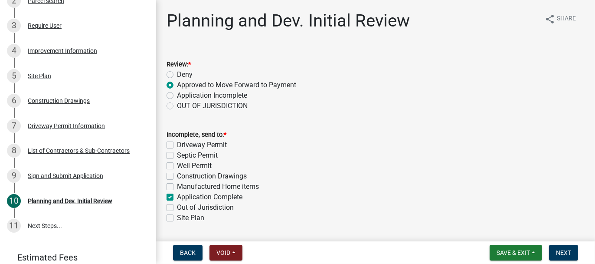
checkbox input "false"
checkbox input "true"
checkbox input "false"
click at [557, 254] on span "Next" at bounding box center [563, 252] width 15 height 7
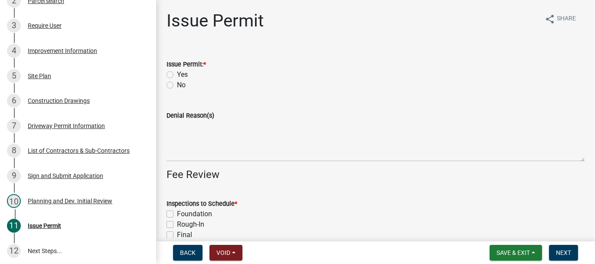
scroll to position [241, 0]
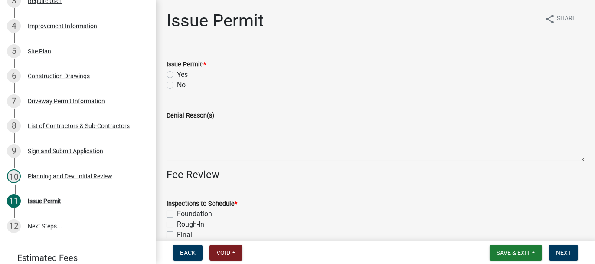
click at [177, 73] on label "Yes" at bounding box center [182, 74] width 11 height 10
click at [177, 73] on input "Yes" at bounding box center [180, 72] width 6 height 6
radio input "true"
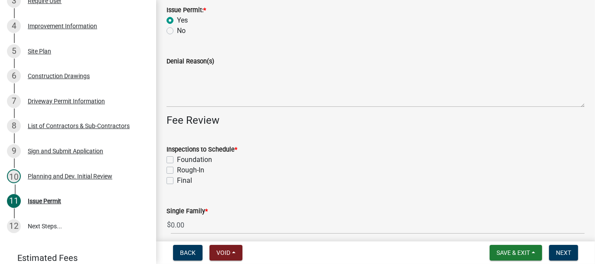
scroll to position [87, 0]
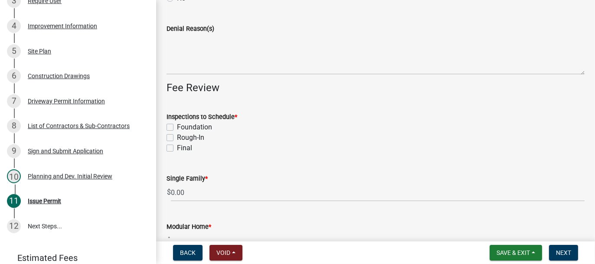
click at [177, 148] on label "Final" at bounding box center [184, 148] width 15 height 10
click at [177, 148] on input "Final" at bounding box center [180, 146] width 6 height 6
checkbox input "true"
checkbox input "false"
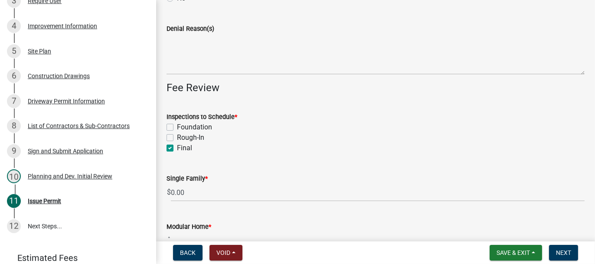
checkbox input "true"
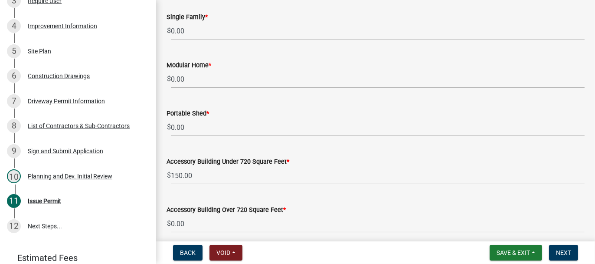
scroll to position [260, 0]
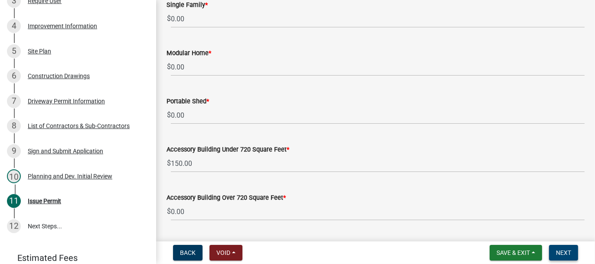
click at [570, 253] on span "Next" at bounding box center [563, 252] width 15 height 7
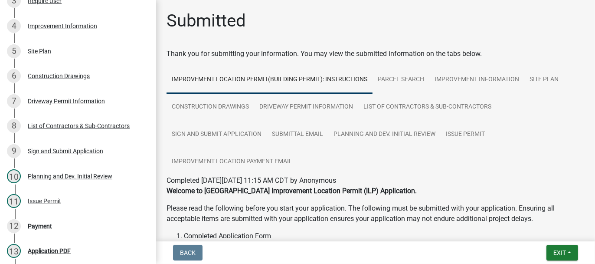
scroll to position [366, 0]
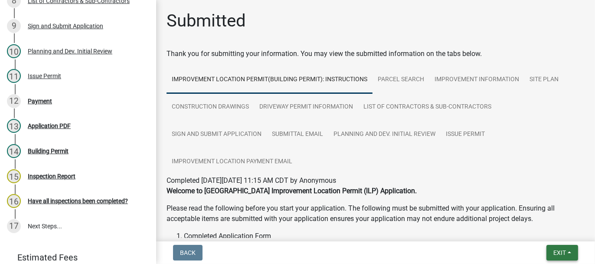
click at [555, 253] on span "Exit" at bounding box center [559, 252] width 13 height 7
click at [538, 232] on button "Save & Exit" at bounding box center [542, 229] width 69 height 21
